Goal: Task Accomplishment & Management: Use online tool/utility

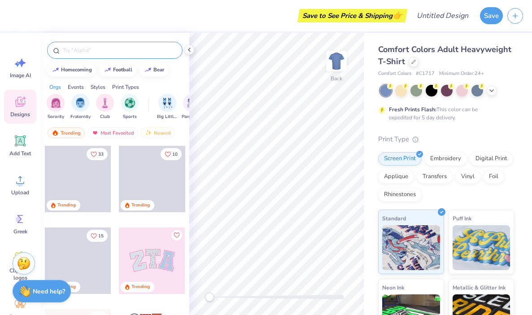
click at [96, 48] on input "text" at bounding box center [119, 50] width 115 height 9
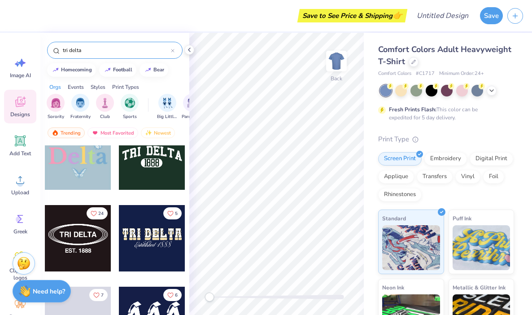
scroll to position [9653, 0]
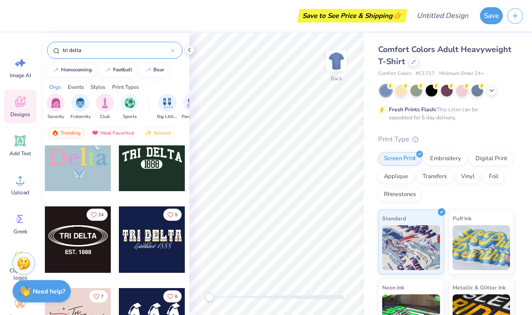
drag, startPoint x: 115, startPoint y: 52, endPoint x: 54, endPoint y: 51, distance: 61.0
click at [54, 51] on div "tri delta" at bounding box center [114, 50] width 135 height 17
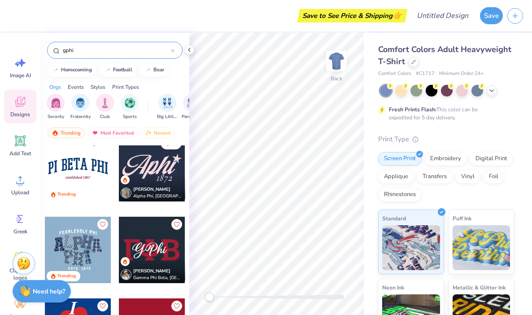
scroll to position [502, 0]
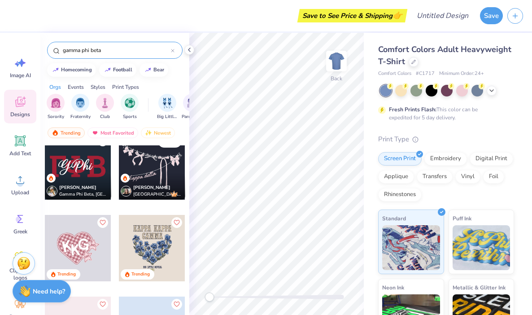
type input "gamma phi beta"
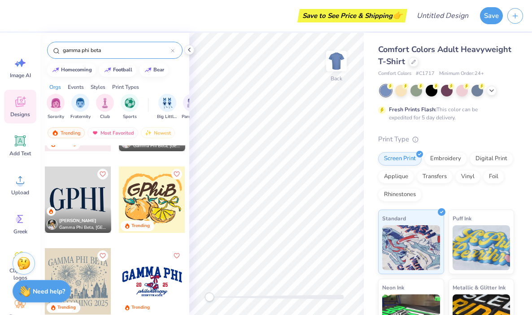
scroll to position [0, 0]
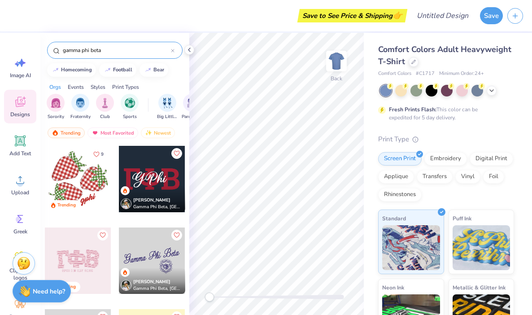
click at [170, 49] on input "gamma phi beta" at bounding box center [116, 50] width 109 height 9
click at [173, 49] on icon at bounding box center [173, 51] width 4 height 4
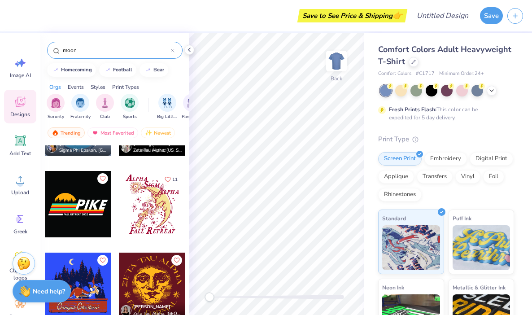
scroll to position [1224, 0]
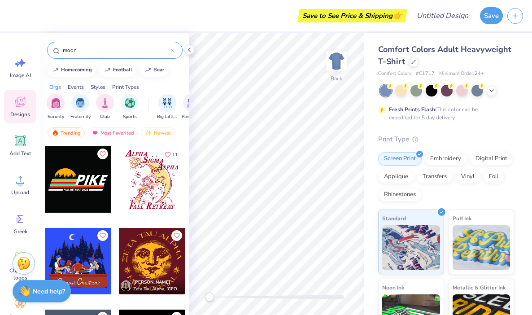
type input "moon"
click at [118, 180] on div at bounding box center [85, 179] width 66 height 66
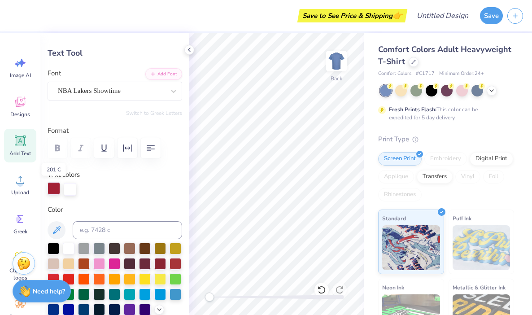
scroll to position [39, 0]
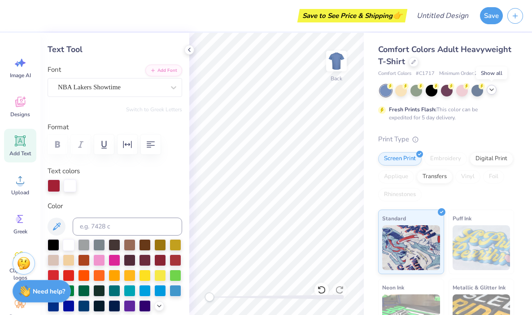
click at [492, 88] on icon at bounding box center [491, 89] width 7 height 7
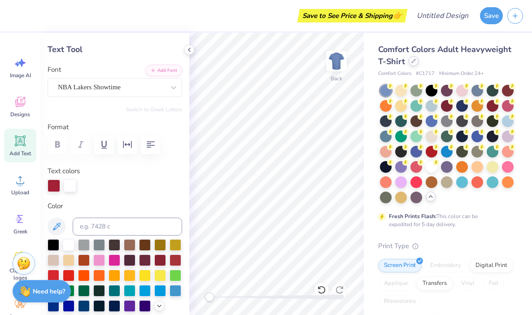
click at [413, 61] on icon at bounding box center [413, 61] width 4 height 4
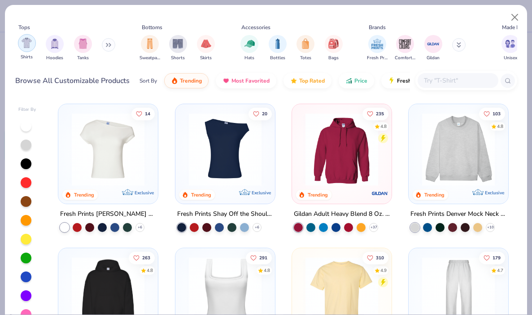
click at [23, 43] on img "filter for Shirts" at bounding box center [27, 43] width 10 height 10
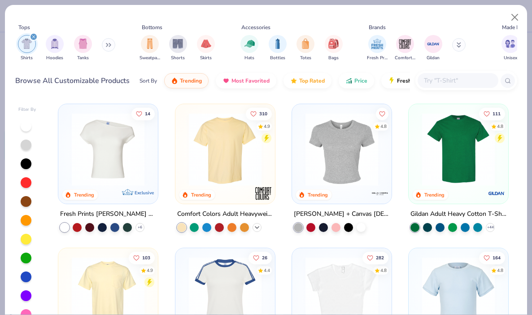
click at [257, 227] on icon at bounding box center [256, 227] width 7 height 7
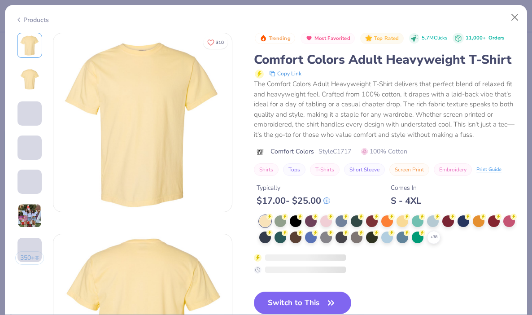
scroll to position [78, 0]
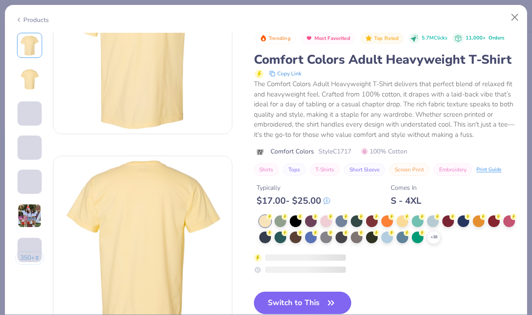
click at [465, 221] on div "Trending Most Favorited Top Rated 5.7M Clicks 11,000+ Orders Comfort Colors Adu…" at bounding box center [385, 153] width 263 height 241
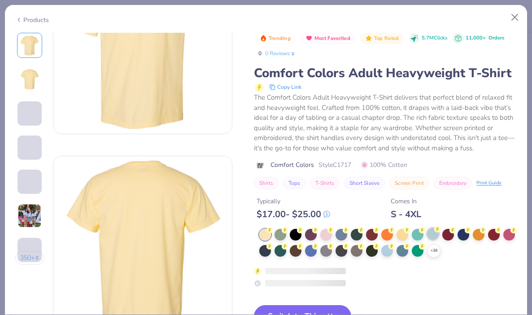
click at [432, 233] on div at bounding box center [433, 234] width 12 height 12
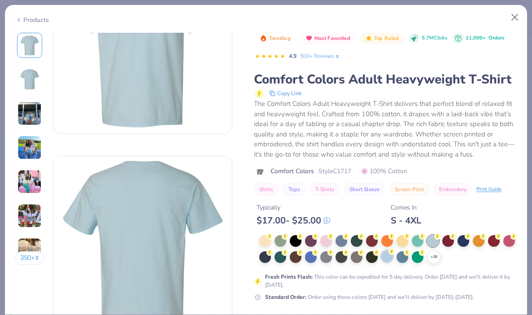
click at [387, 257] on div at bounding box center [387, 256] width 12 height 12
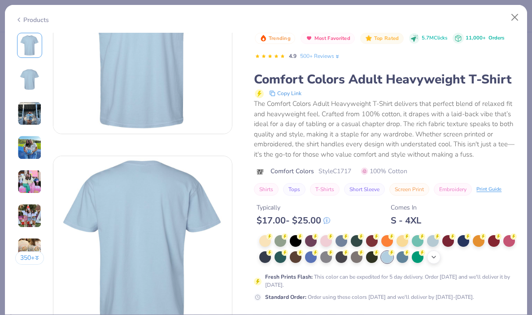
click at [435, 258] on icon at bounding box center [433, 256] width 7 height 7
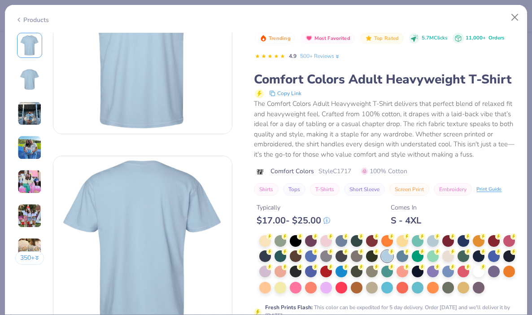
scroll to position [140, 0]
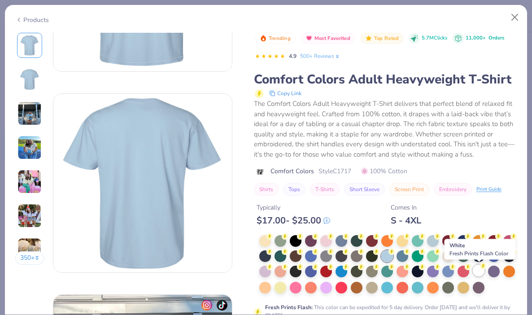
click at [479, 268] on div at bounding box center [479, 271] width 12 height 12
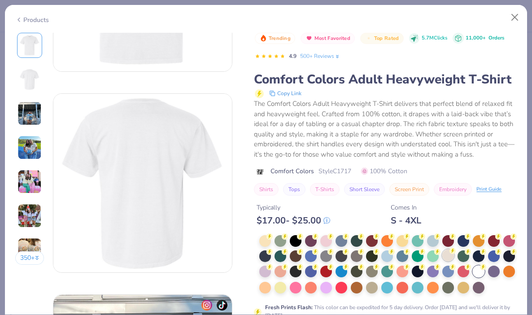
click at [449, 255] on div at bounding box center [448, 255] width 12 height 12
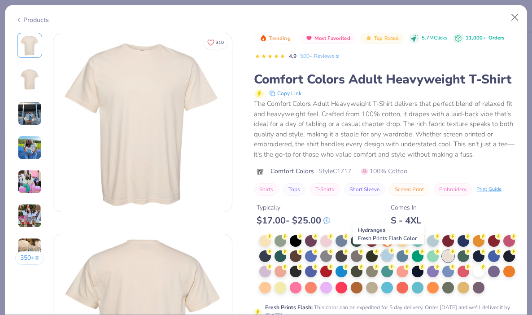
click at [390, 256] on div at bounding box center [387, 255] width 12 height 12
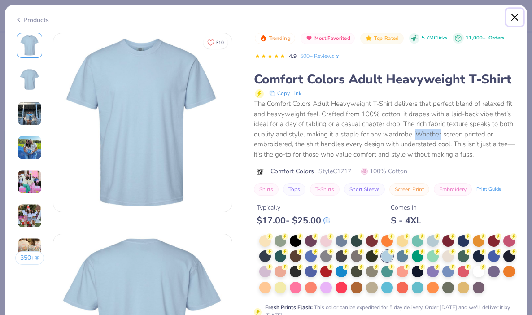
click at [514, 19] on button "Close" at bounding box center [514, 17] width 17 height 17
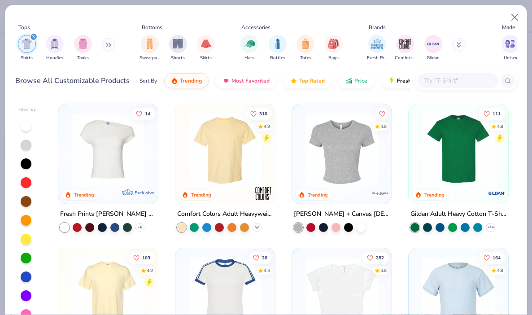
click at [256, 229] on icon at bounding box center [256, 227] width 7 height 7
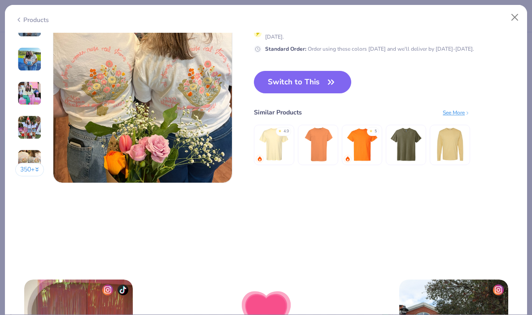
scroll to position [1126, 0]
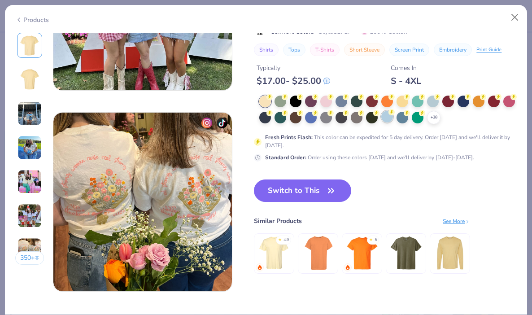
click at [387, 122] on div at bounding box center [387, 117] width 12 height 12
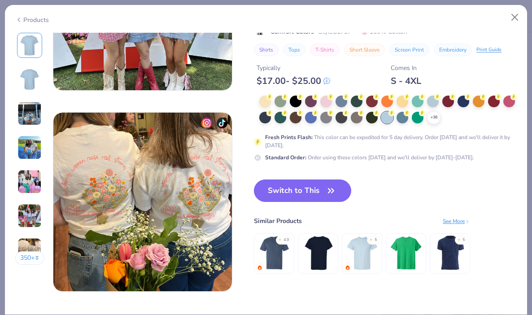
scroll to position [1119, 0]
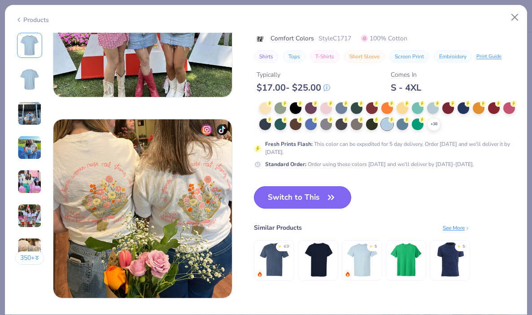
click at [316, 196] on button "Switch to This" at bounding box center [302, 197] width 97 height 22
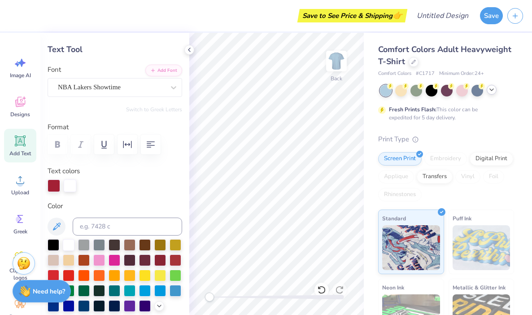
click at [244, 23] on div "Save to See Price & Shipping 👉" at bounding box center [209, 15] width 392 height 31
click at [366, 247] on div "Comfort Colors Adult Heavyweight T-Shirt Comfort Colors # C1717 Minimum Order: …" at bounding box center [448, 222] width 168 height 379
type input "5.01"
type input "0.89"
type input "15.03"
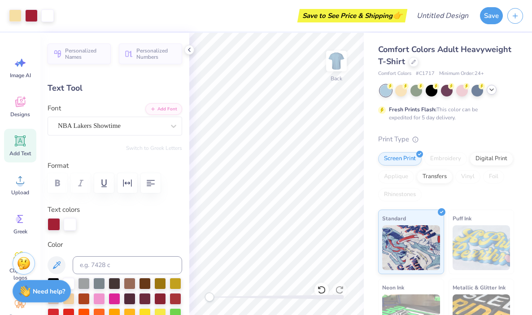
type input "3.47"
type input "0.90"
type input "4.94"
type input "1.42"
type input "1.48"
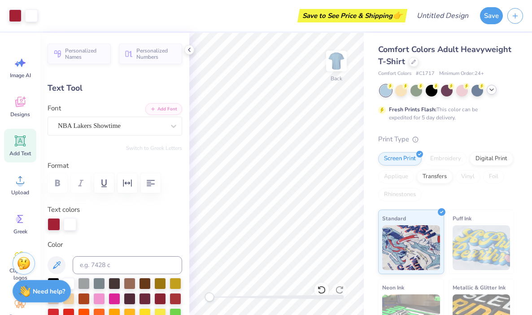
type input "3.00"
type input "1.17"
type input "1.51"
type input "4.44"
type input "3.47"
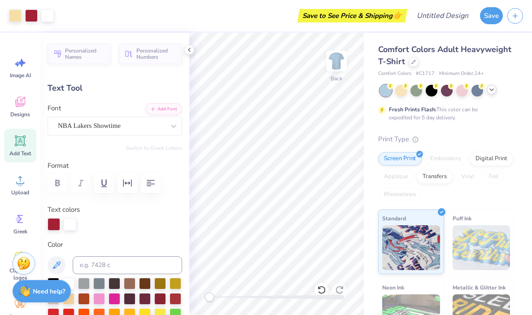
type input "0.90"
type input "4.94"
type input "3.39"
type input "0.89"
type input "6.42"
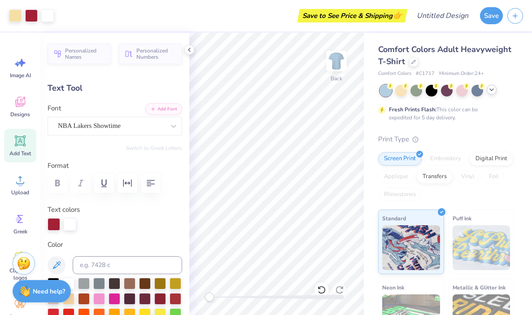
type input "1.42"
type input "1.48"
type input "5.92"
type input "5.01"
type input "0.89"
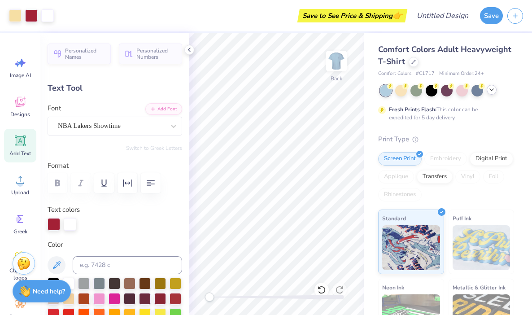
type input "15.03"
type input "1.40"
type input "1.48"
type input "14.56"
type input "2.32"
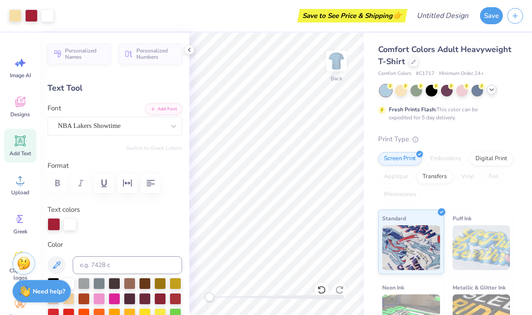
type input "0.89"
type input "15.02"
type input "1.51"
type input "1.48"
type input "14.56"
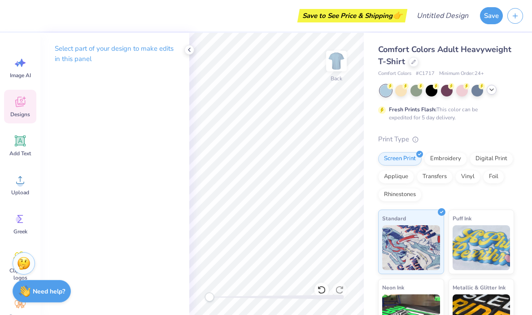
click at [22, 102] on icon at bounding box center [19, 101] width 13 height 13
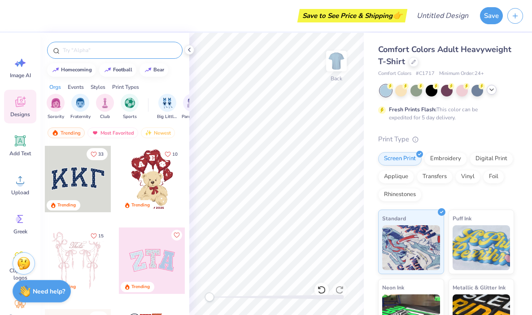
click at [81, 51] on input "text" at bounding box center [119, 50] width 115 height 9
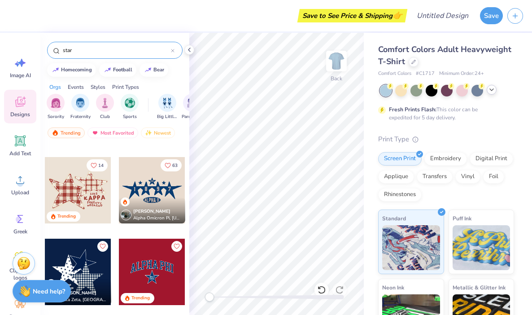
scroll to position [151, 0]
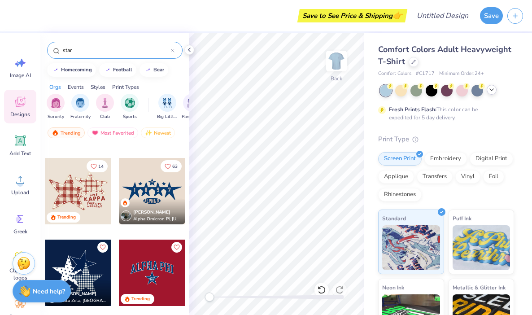
type input "star"
click at [152, 186] on div at bounding box center [152, 191] width 66 height 66
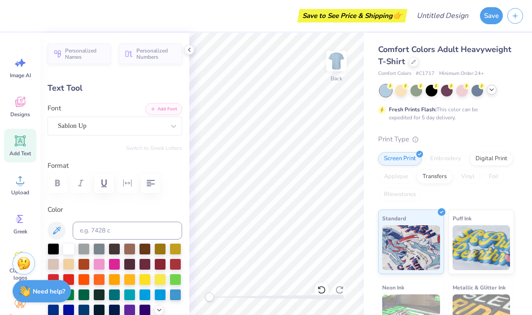
type input "0.68"
type input "7.20"
type input "0.85"
type input "0.82"
type input "7.14"
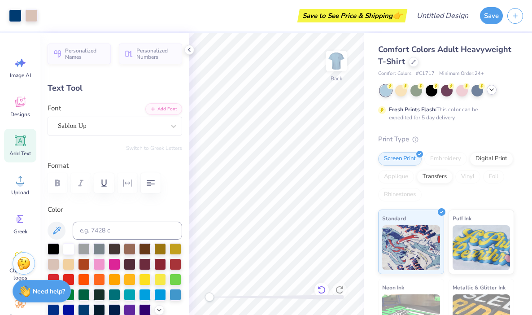
click at [318, 288] on icon at bounding box center [319, 288] width 2 height 2
